Goal: Information Seeking & Learning: Learn about a topic

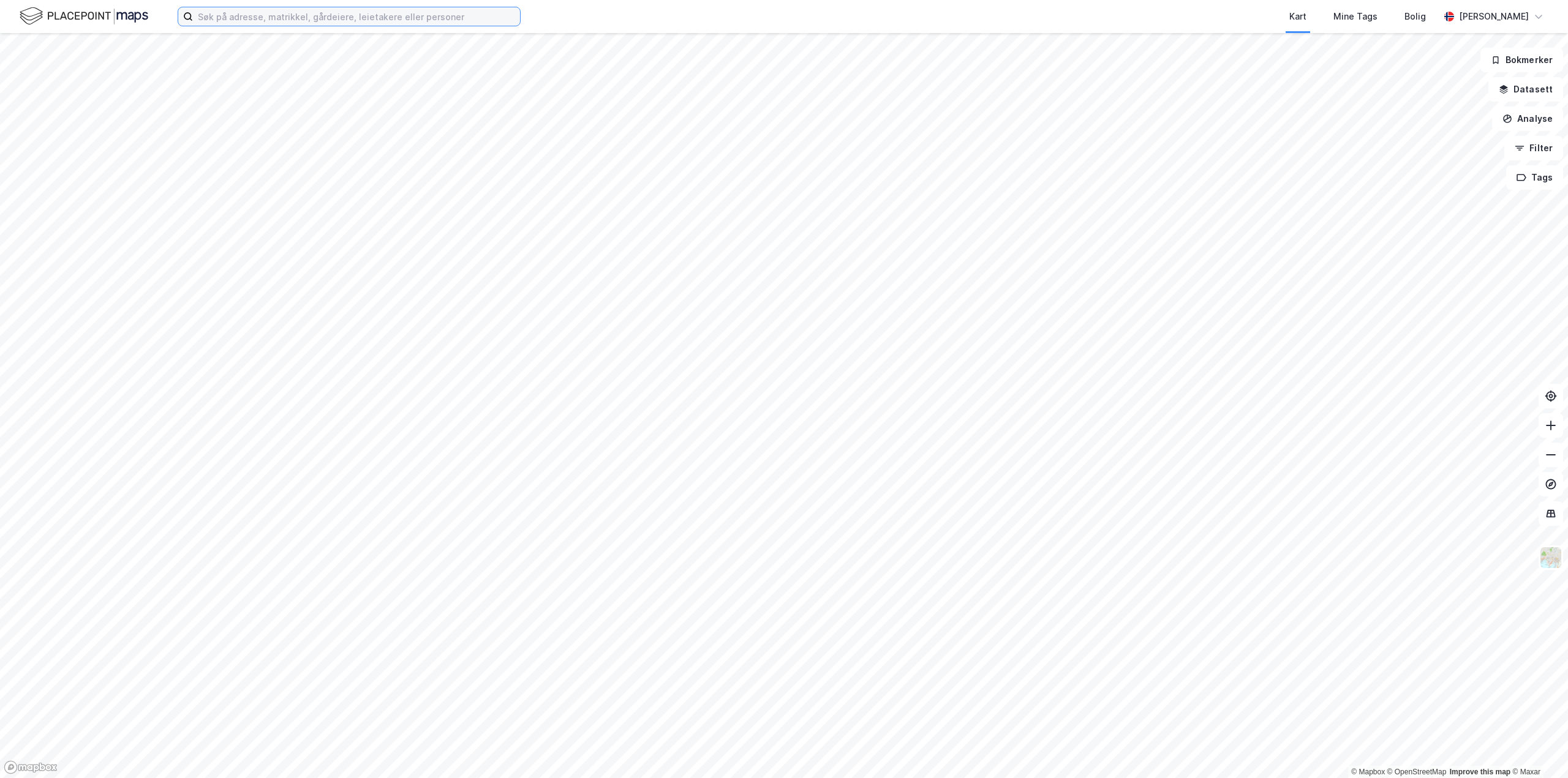
click at [311, 13] on input at bounding box center [357, 16] width 327 height 18
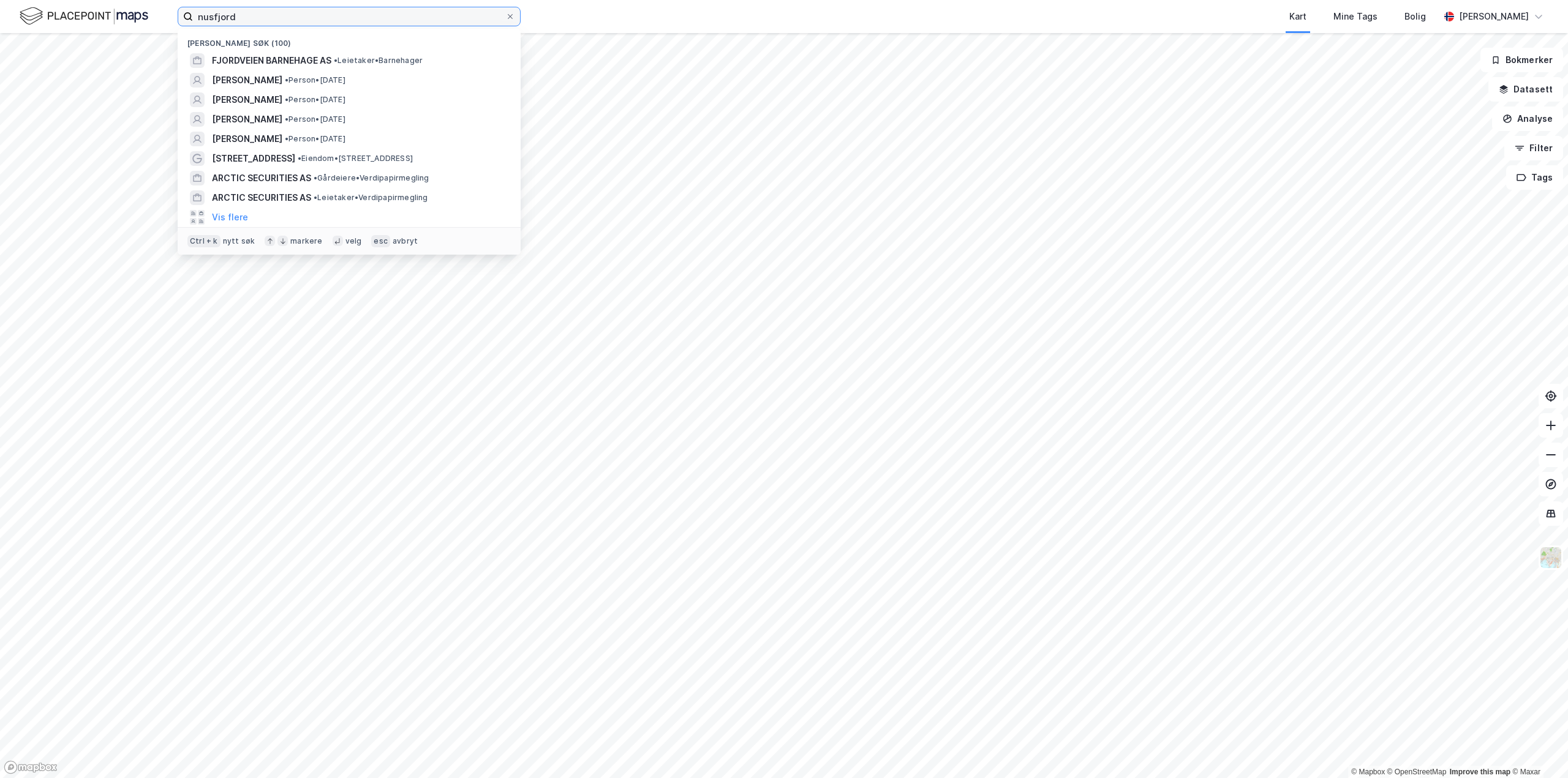
type input "nusfjord"
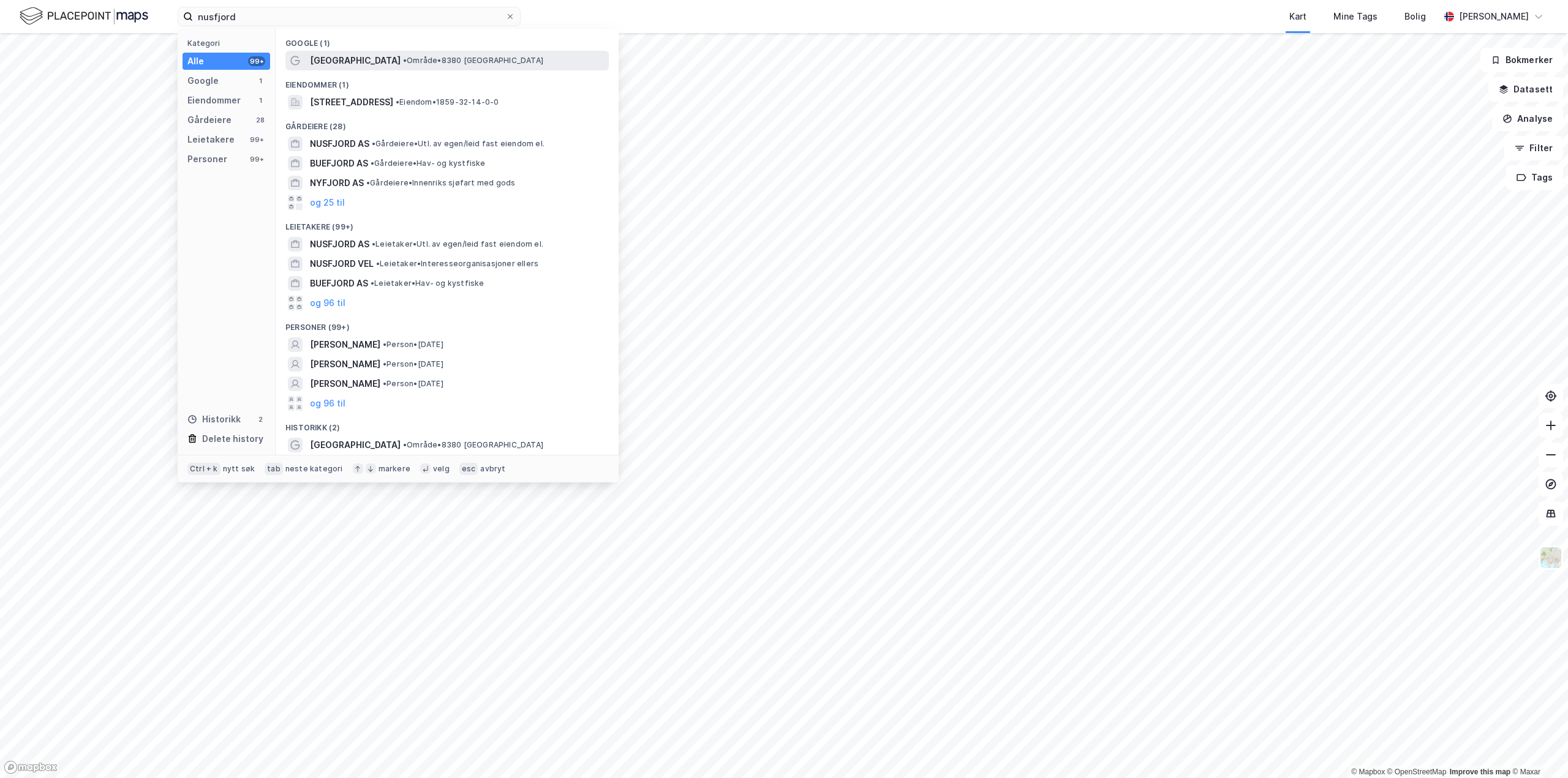
click at [347, 58] on div "[GEOGRAPHIC_DATA] • Område • 8380 [GEOGRAPHIC_DATA]" at bounding box center [458, 60] width 296 height 15
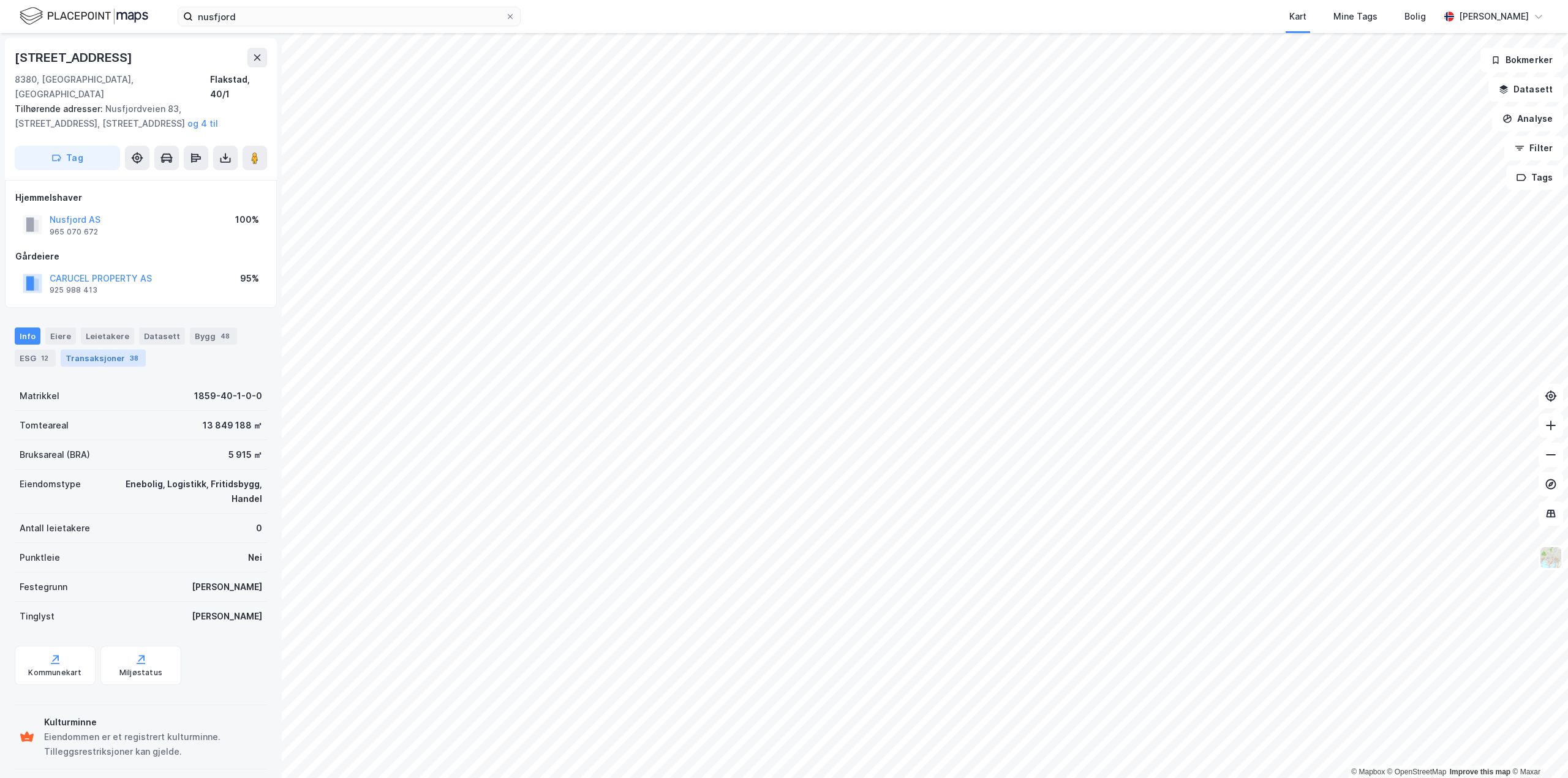
click at [103, 349] on div "Transaksjoner 38" at bounding box center [103, 358] width 85 height 17
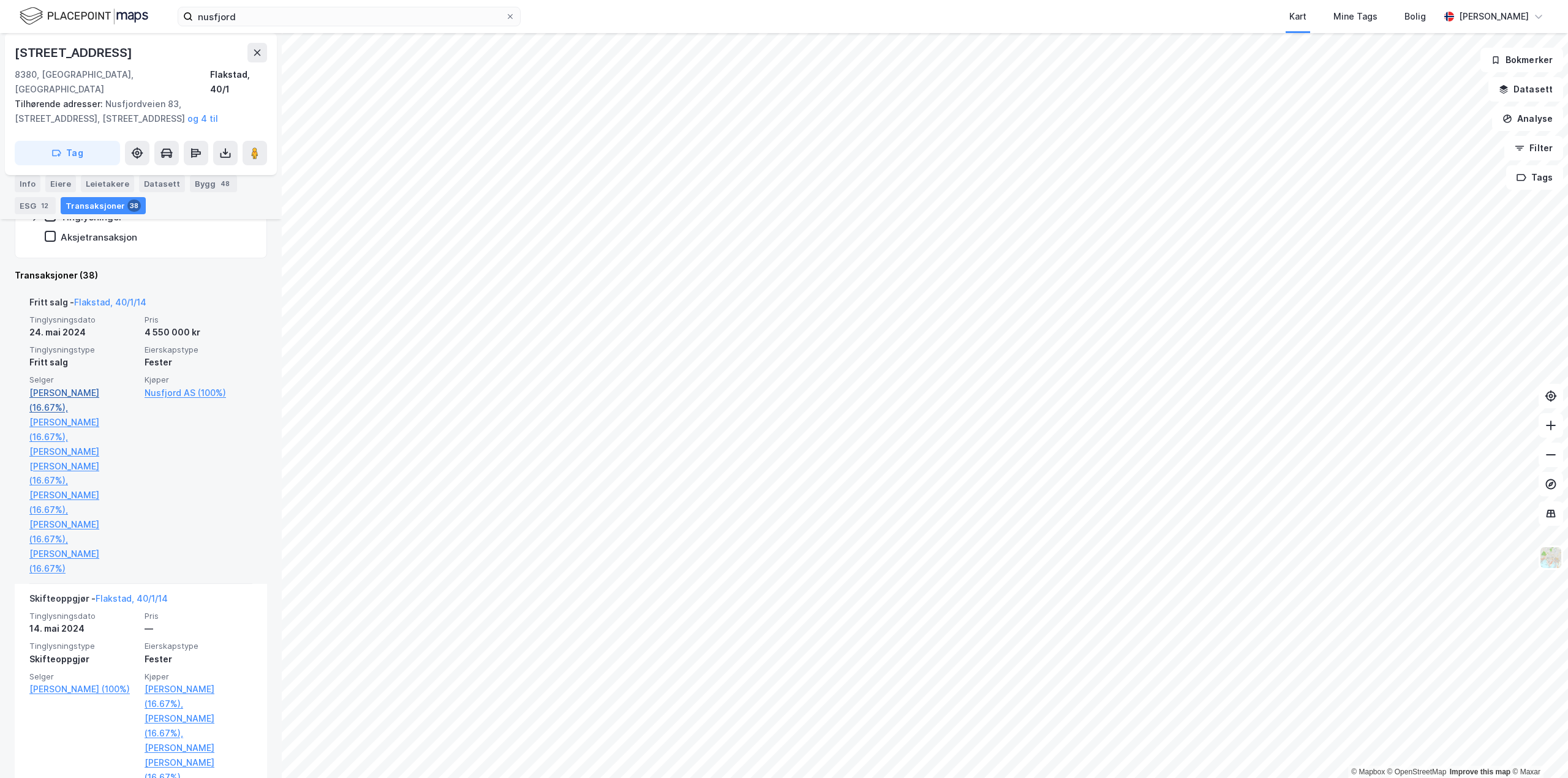
scroll to position [367, 0]
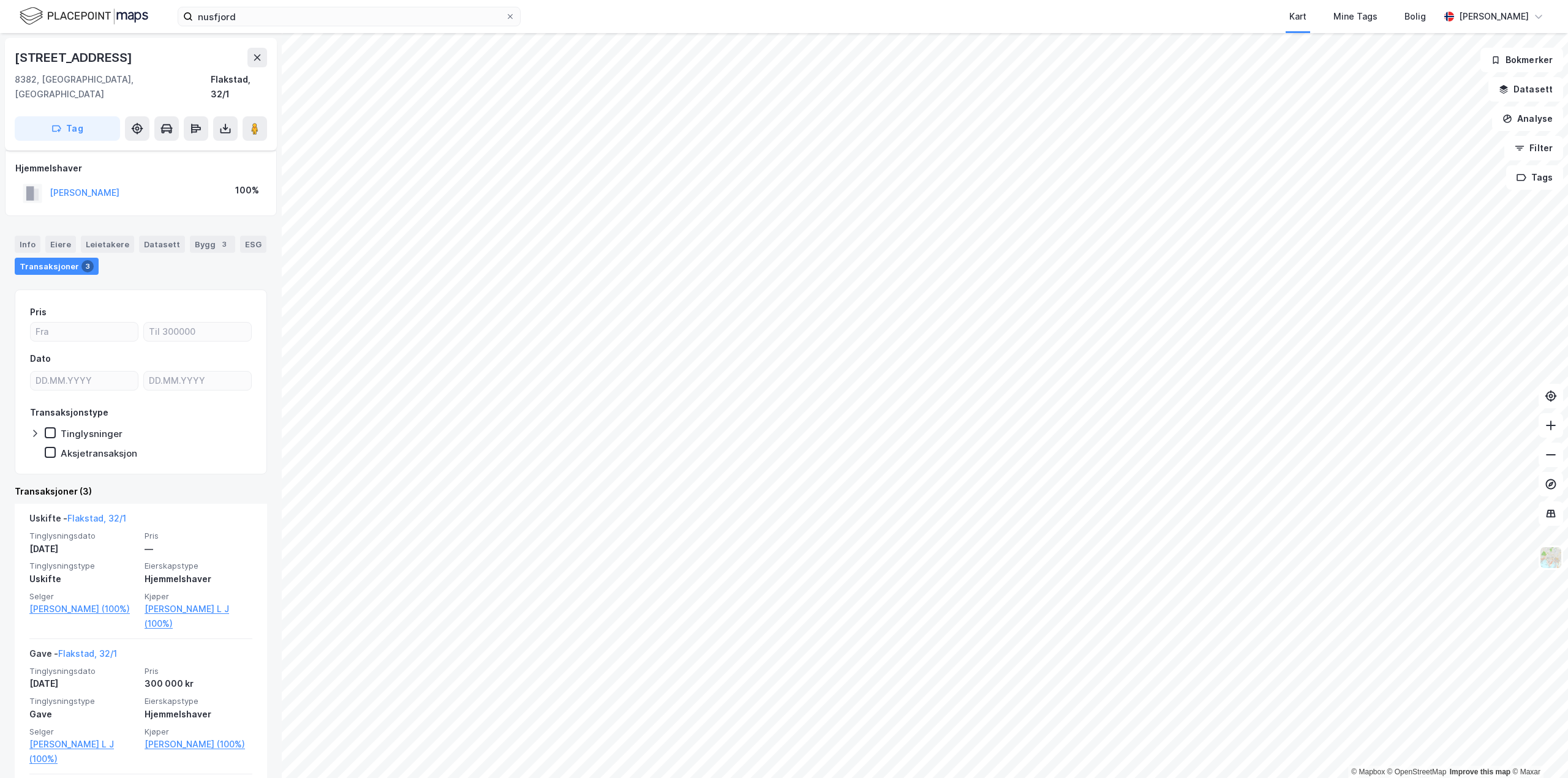
scroll to position [61, 0]
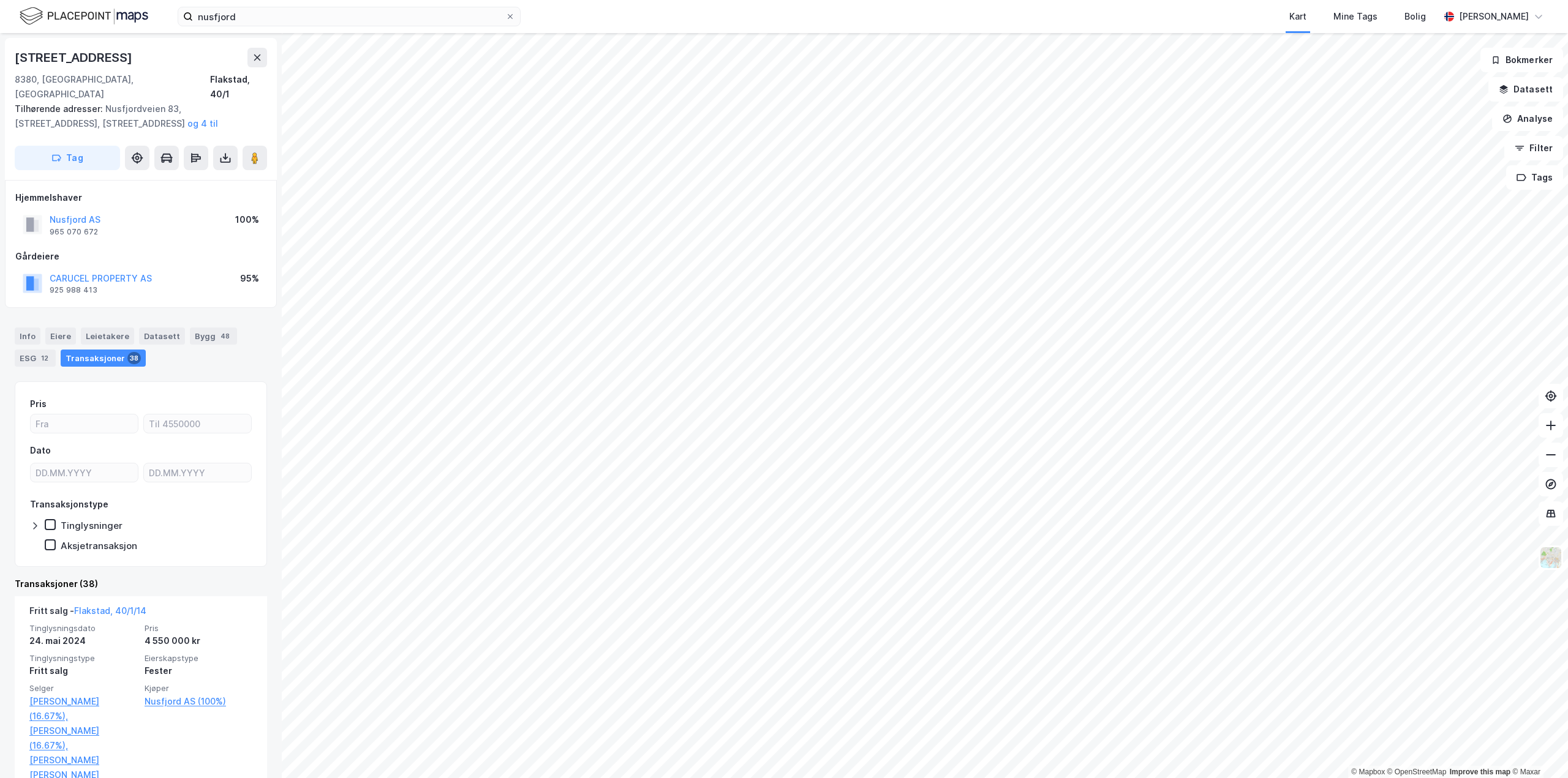
click at [320, 29] on div "nusfjord Kart Mine Tags Bolig [PERSON_NAME]" at bounding box center [784, 16] width 1568 height 33
click at [315, 11] on input "nusfjord" at bounding box center [349, 16] width 312 height 18
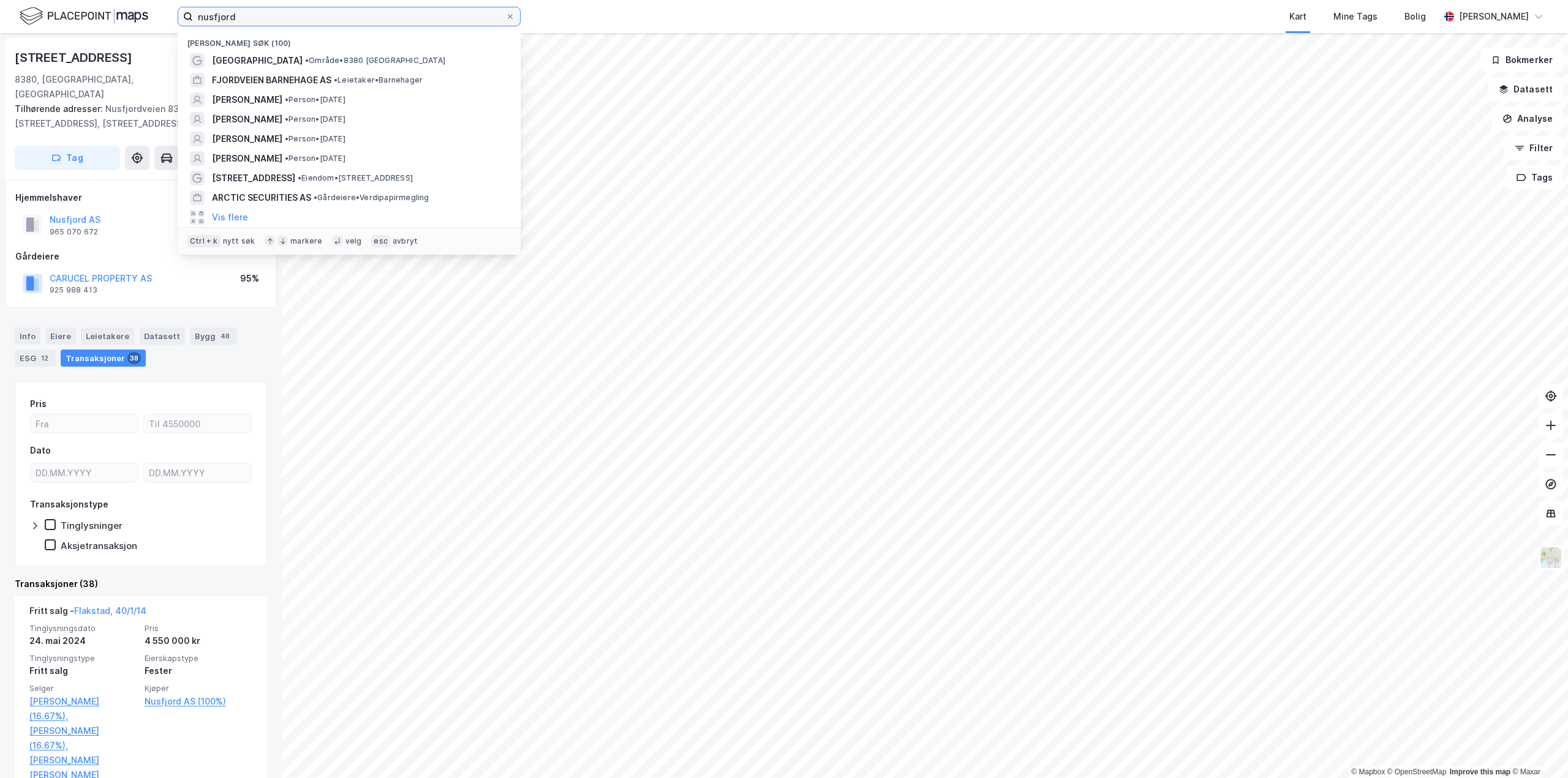
click at [315, 11] on input "nusfjord" at bounding box center [349, 16] width 312 height 18
